Goal: Check status: Check status

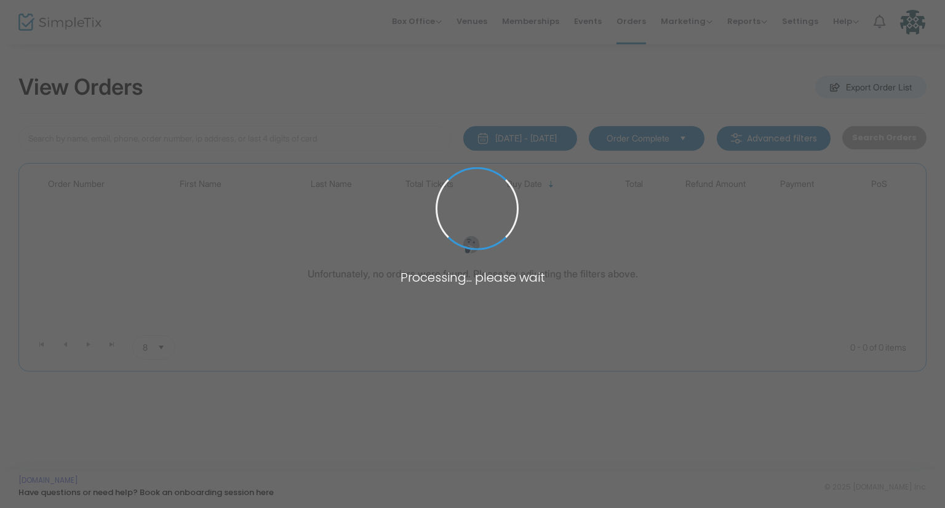
type input "sreddix70@gmail.com"
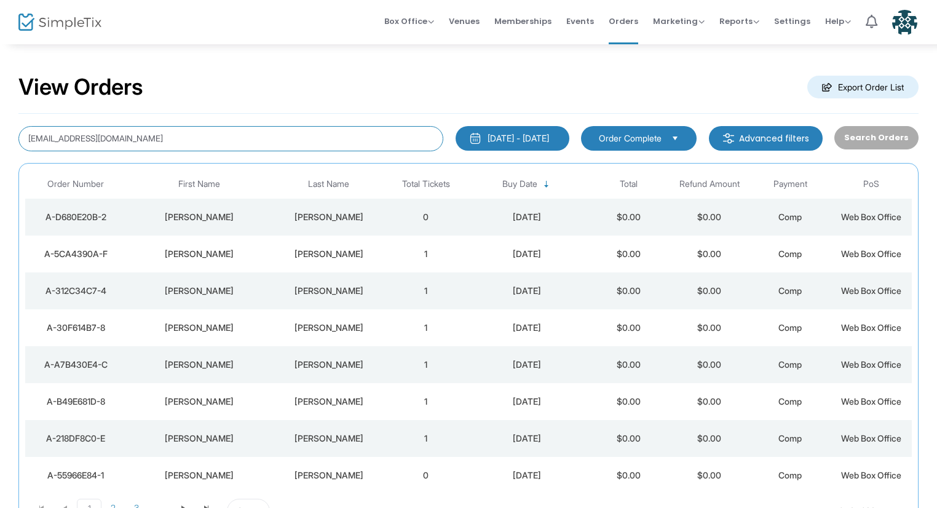
click at [0, 108] on div "View Orders Export Order List sreddix70@gmail.com 1/1/2000 - 9/17/2025 Last 30 …" at bounding box center [468, 310] width 937 height 535
paste input "ho7sp3ar@gmail.com"
type input "ho7sp3ar@gmail.com"
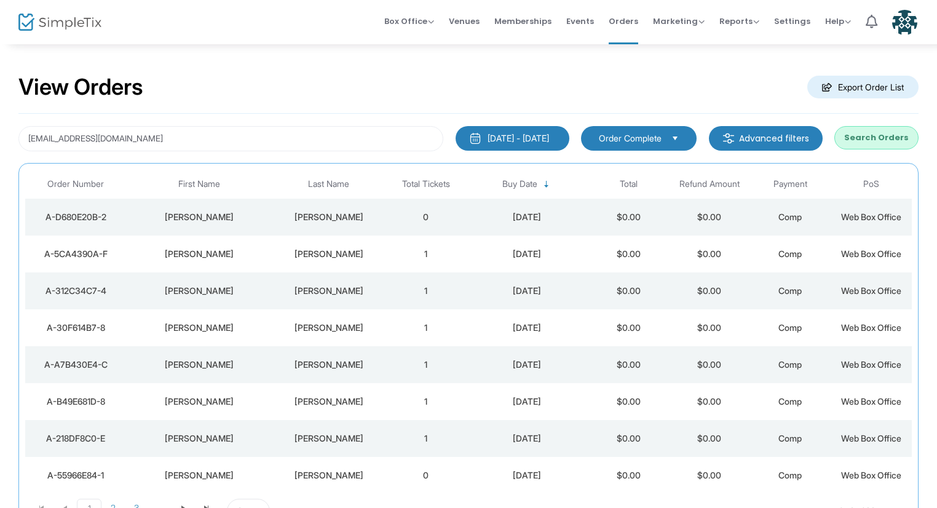
click at [888, 138] on button "Search Orders" at bounding box center [877, 137] width 84 height 23
